Goal: Information Seeking & Learning: Learn about a topic

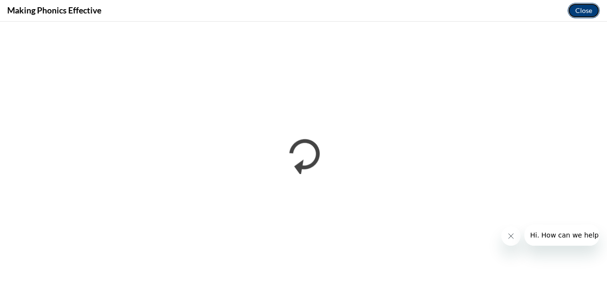
click at [581, 13] on button "Close" at bounding box center [583, 10] width 32 height 15
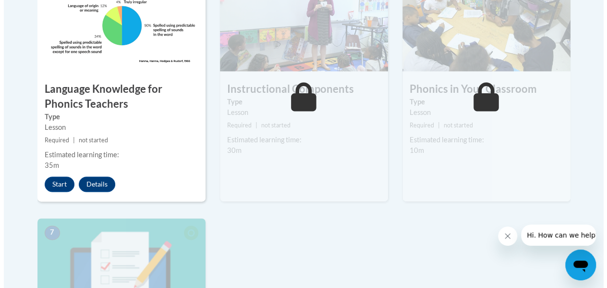
scroll to position [626, 0]
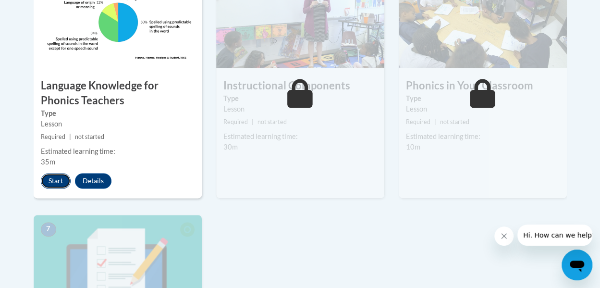
click at [63, 183] on button "Start" at bounding box center [56, 180] width 30 height 15
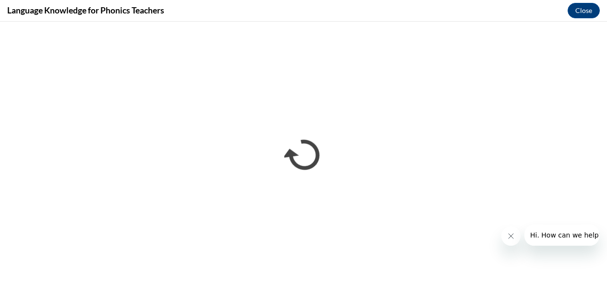
scroll to position [0, 0]
click at [511, 239] on icon "Close message from company" at bounding box center [511, 236] width 8 height 8
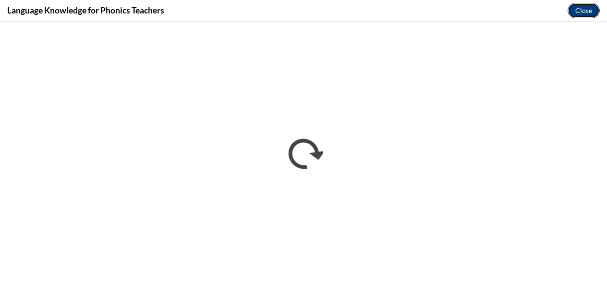
click at [578, 12] on button "Close" at bounding box center [583, 10] width 32 height 15
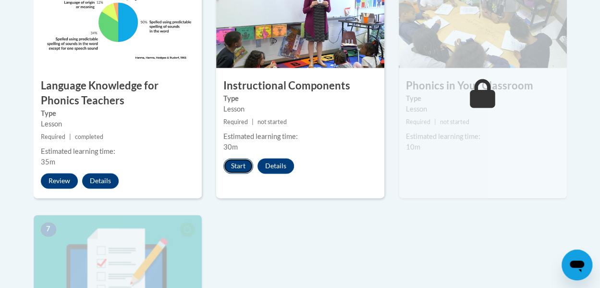
click at [235, 166] on button "Start" at bounding box center [238, 165] width 30 height 15
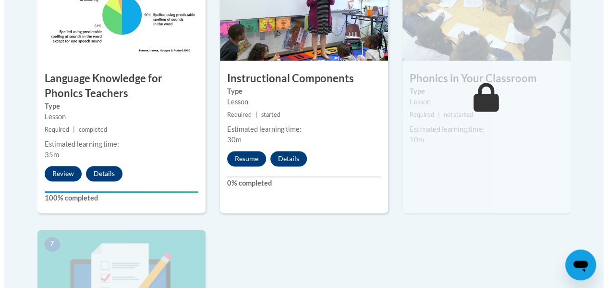
scroll to position [570, 0]
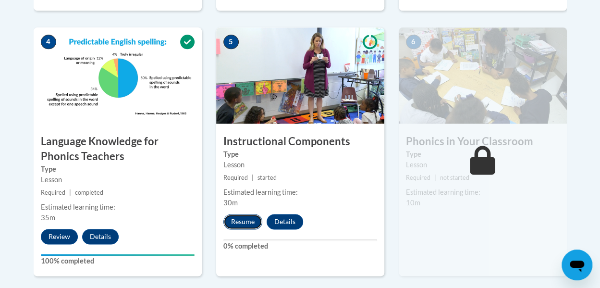
click at [244, 219] on button "Resume" at bounding box center [242, 221] width 39 height 15
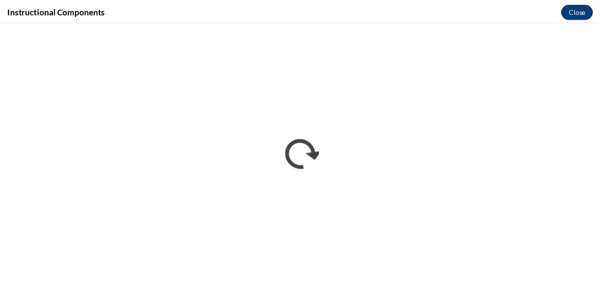
scroll to position [0, 0]
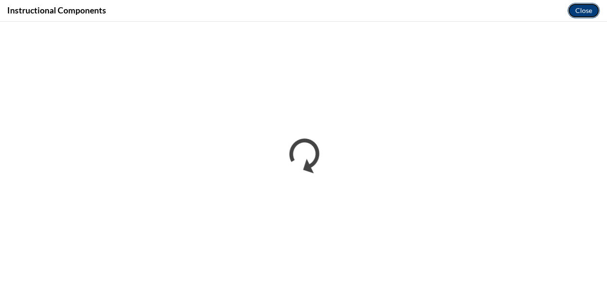
click at [578, 11] on button "Close" at bounding box center [583, 10] width 32 height 15
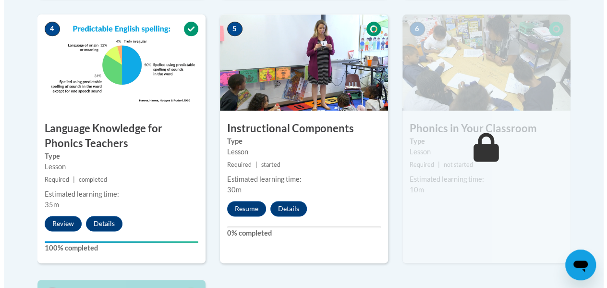
scroll to position [582, 0]
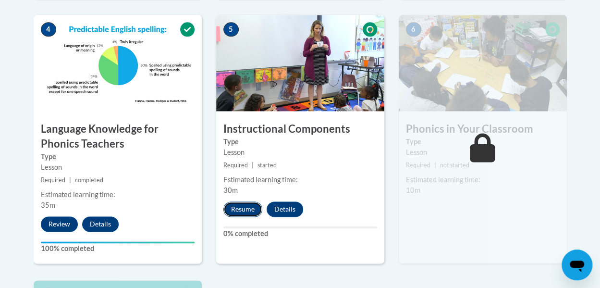
click at [244, 211] on button "Resume" at bounding box center [242, 208] width 39 height 15
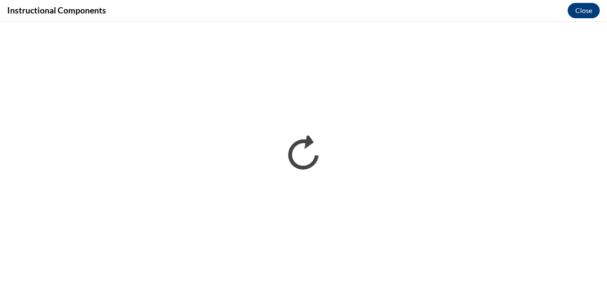
scroll to position [0, 0]
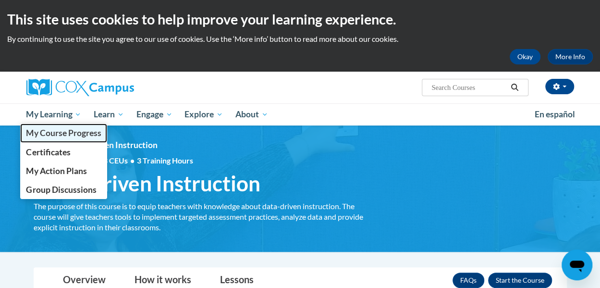
click at [71, 135] on span "My Course Progress" at bounding box center [63, 133] width 75 height 10
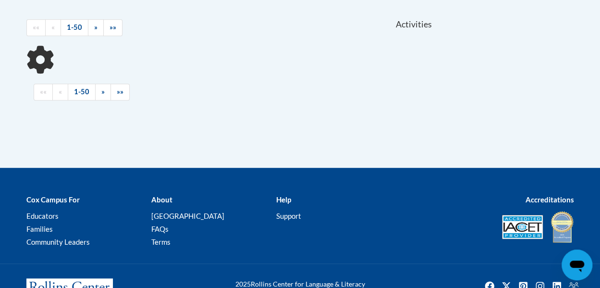
scroll to position [236, 0]
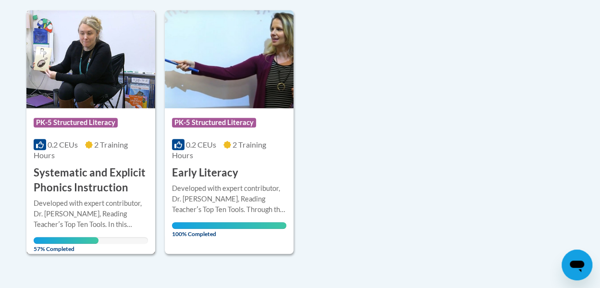
click at [71, 113] on div "Course Category: PK-5 Structured Literacy" at bounding box center [91, 124] width 114 height 22
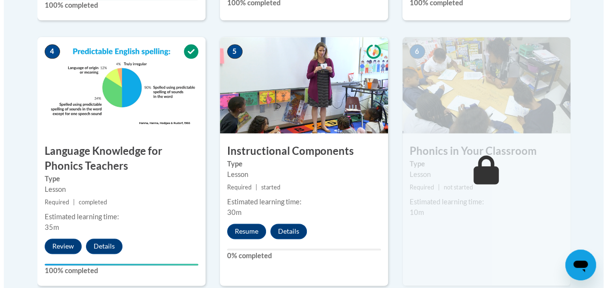
scroll to position [561, 0]
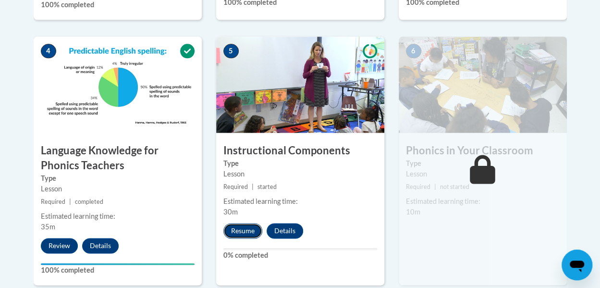
click at [237, 234] on button "Resume" at bounding box center [242, 230] width 39 height 15
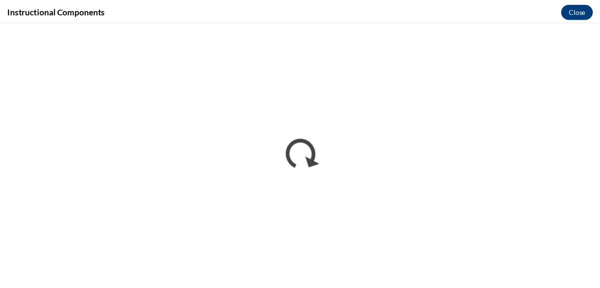
scroll to position [0, 0]
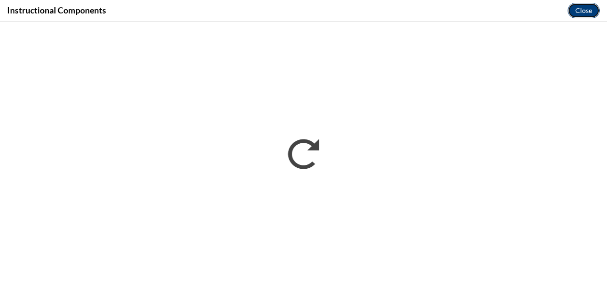
click at [589, 4] on button "Close" at bounding box center [583, 10] width 32 height 15
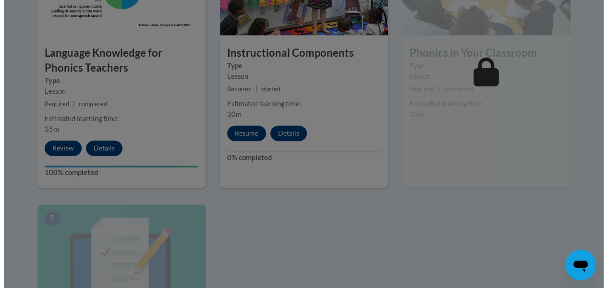
scroll to position [659, 0]
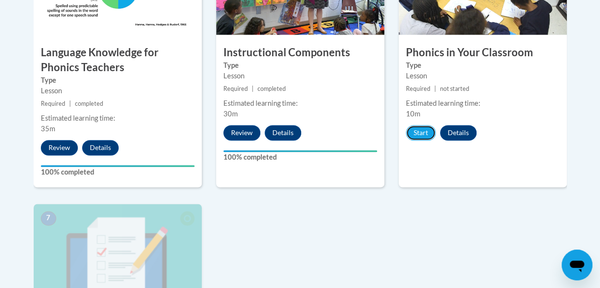
click at [432, 126] on button "Start" at bounding box center [421, 132] width 30 height 15
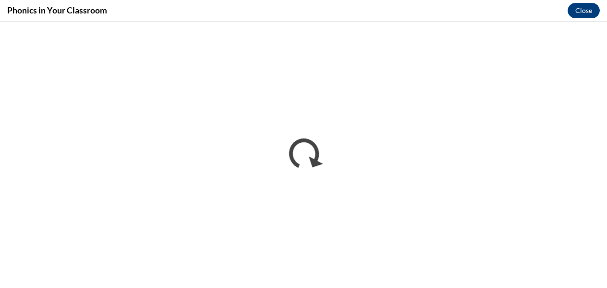
scroll to position [0, 0]
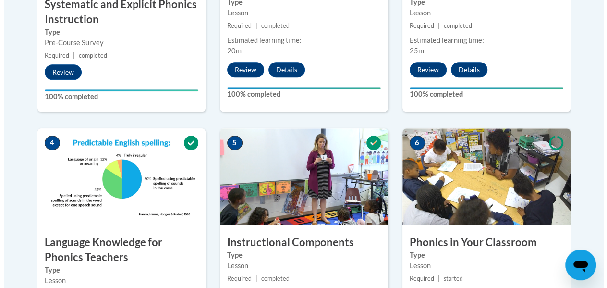
scroll to position [585, 0]
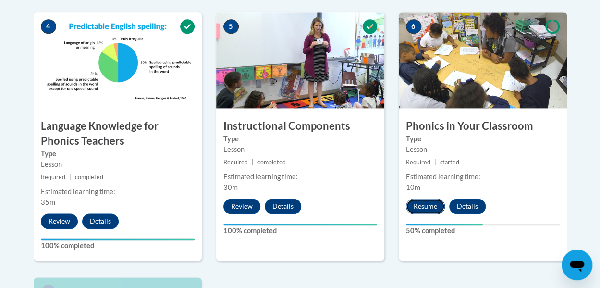
click at [429, 206] on button "Resume" at bounding box center [425, 205] width 39 height 15
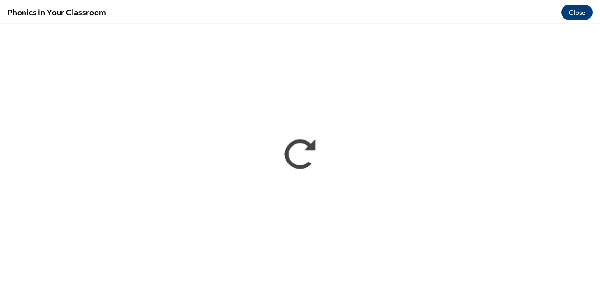
scroll to position [0, 0]
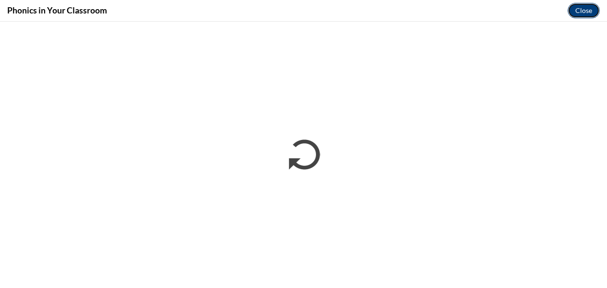
click at [585, 12] on button "Close" at bounding box center [583, 10] width 32 height 15
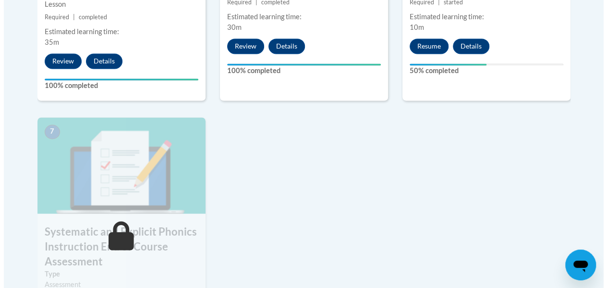
scroll to position [746, 0]
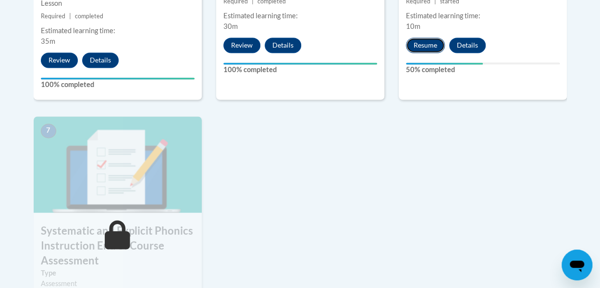
click at [418, 42] on button "Resume" at bounding box center [425, 44] width 39 height 15
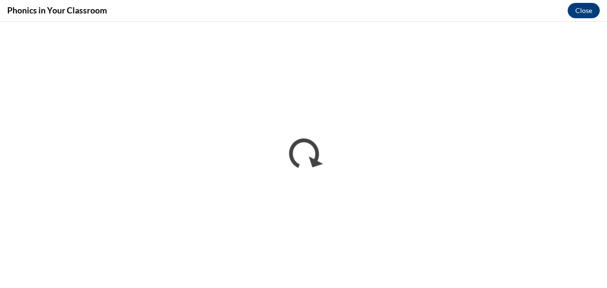
scroll to position [0, 0]
click at [584, 13] on button "Close" at bounding box center [583, 10] width 32 height 15
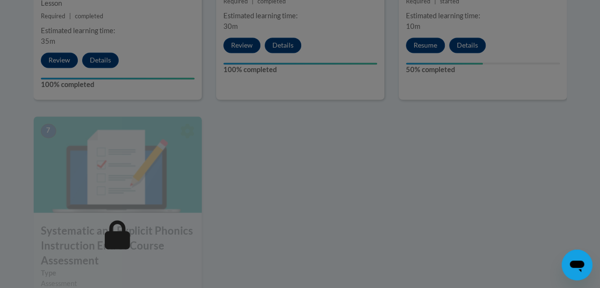
click at [428, 44] on div at bounding box center [300, 144] width 600 height 288
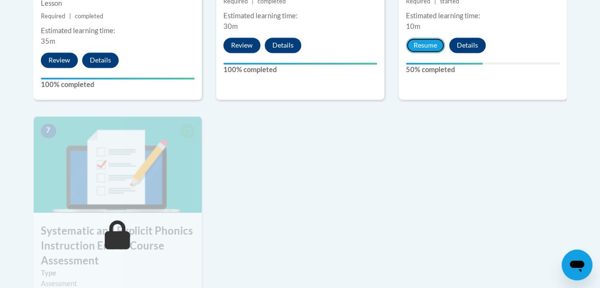
click at [428, 44] on button "Resume" at bounding box center [425, 44] width 39 height 15
